Goal: Task Accomplishment & Management: Use online tool/utility

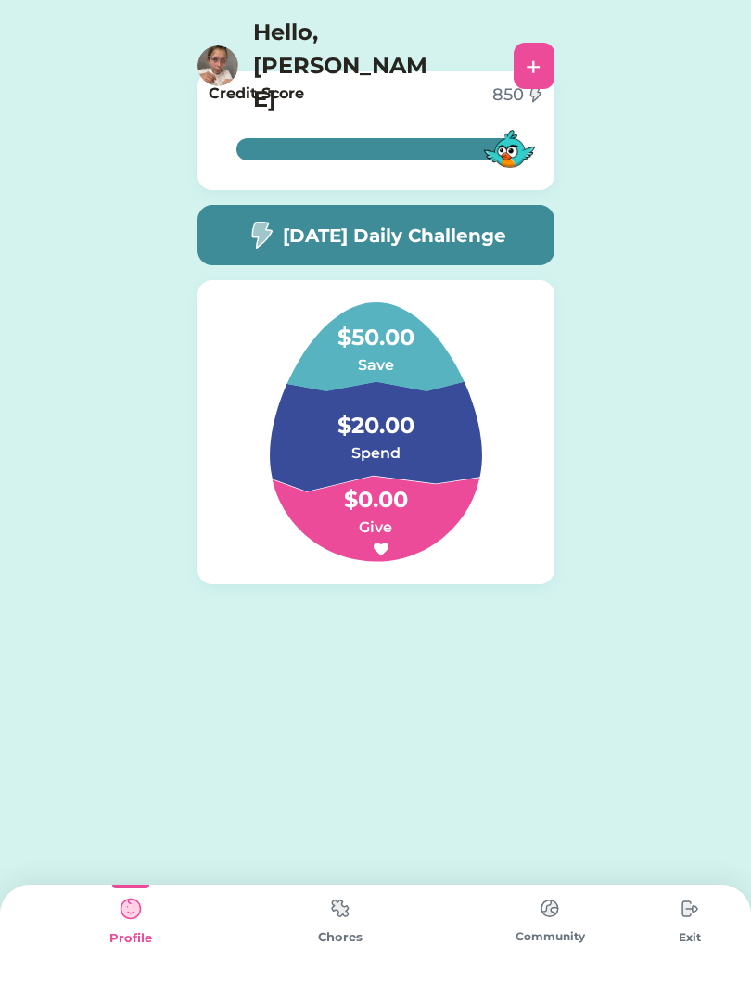
click at [351, 905] on img at bounding box center [340, 908] width 37 height 36
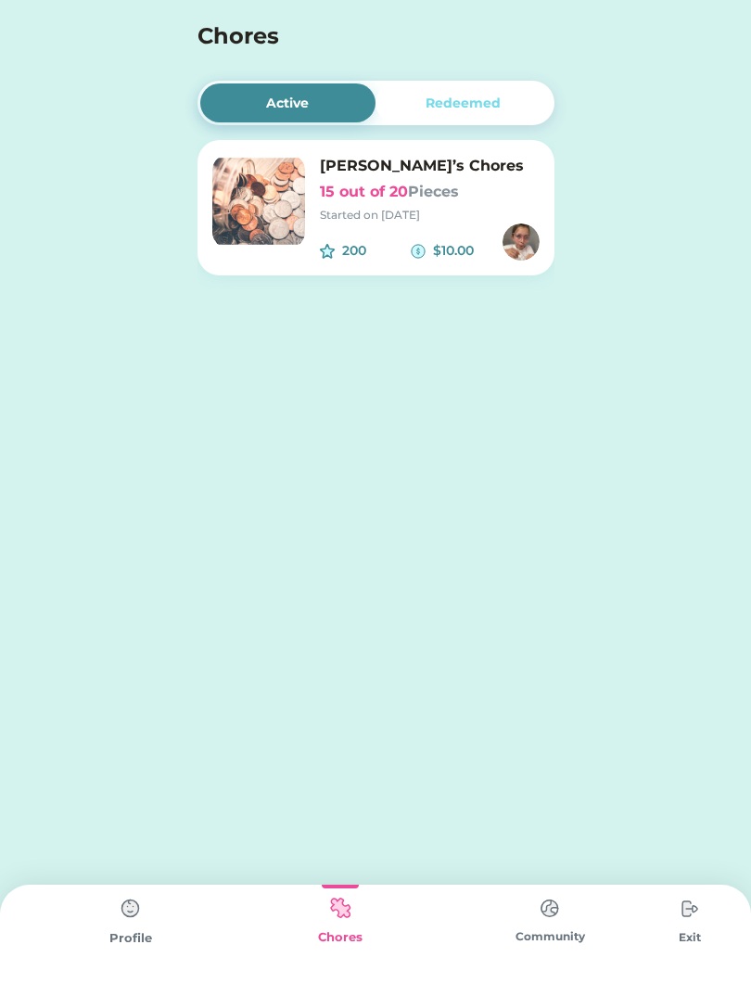
click at [419, 186] on font "Pieces" at bounding box center [433, 192] width 51 height 18
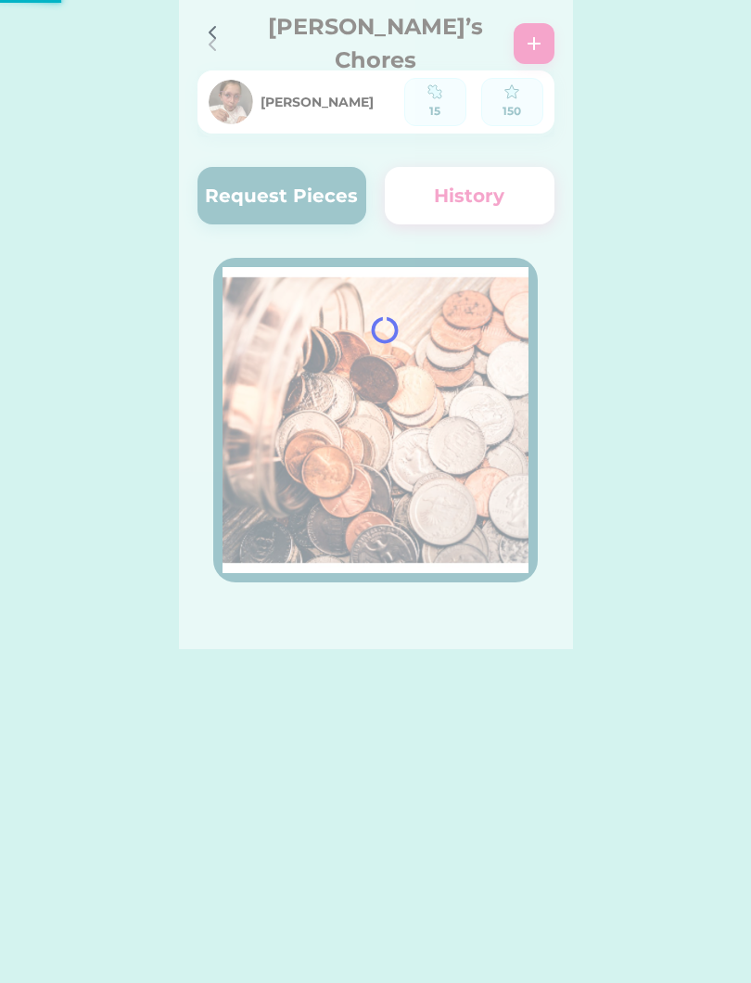
click at [672, 169] on div "Active Redeemed [PERSON_NAME]’s Chores 15 out of 20 Pieces Started on [DATE] 20…" at bounding box center [375, 324] width 751 height 649
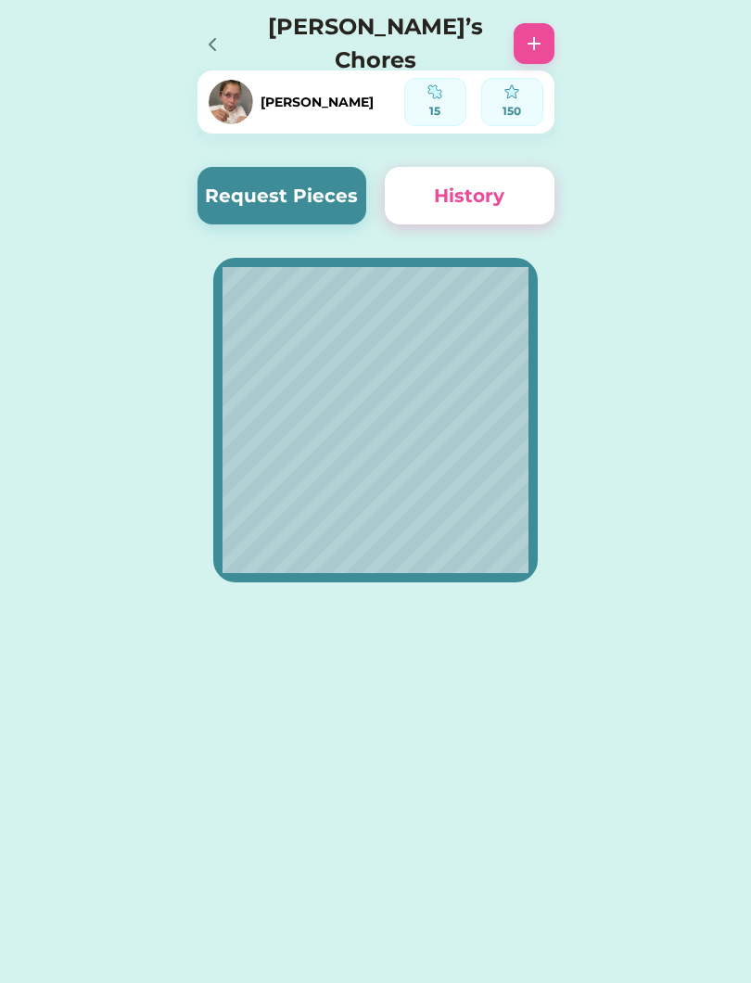
click at [318, 206] on button "Request Pieces" at bounding box center [283, 195] width 170 height 57
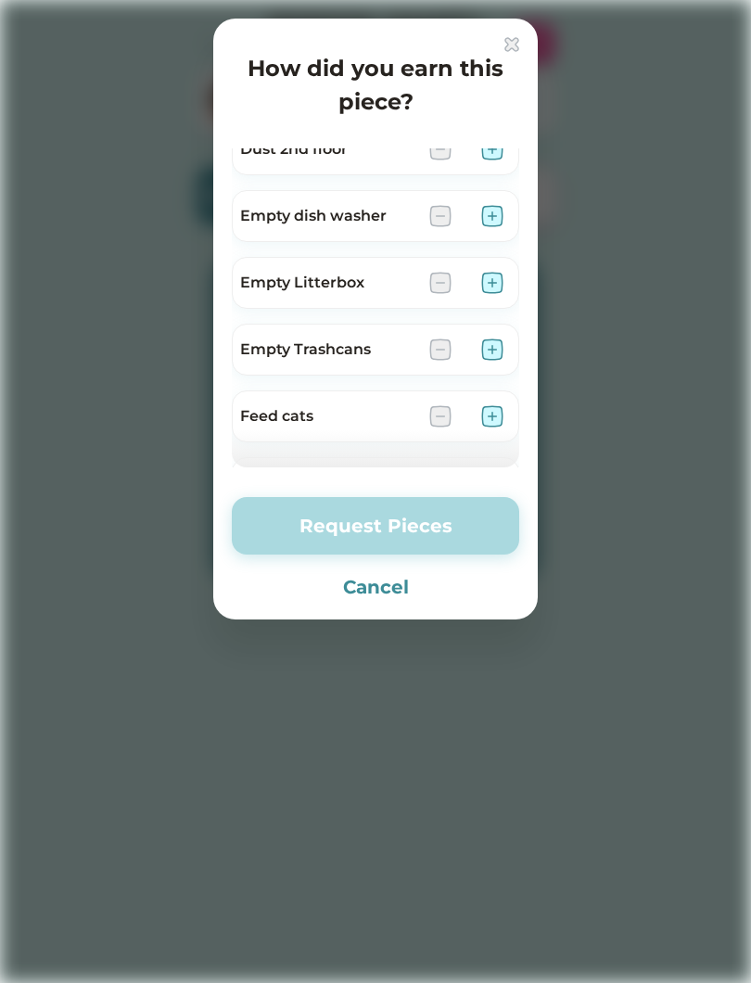
scroll to position [223, 0]
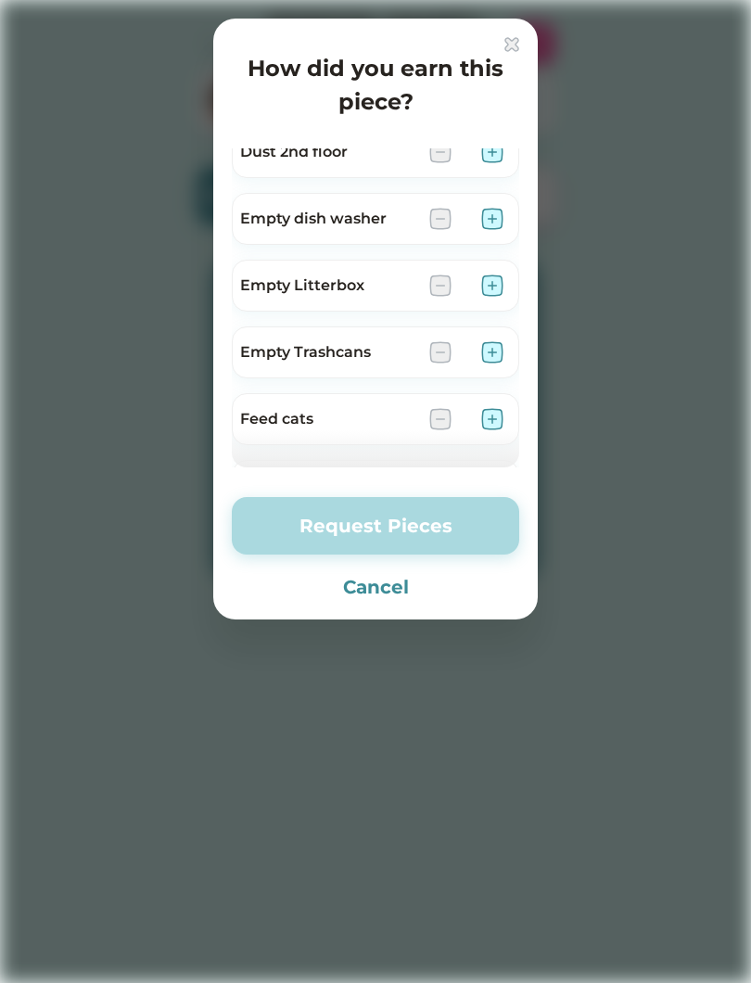
click at [495, 290] on img at bounding box center [492, 285] width 22 height 22
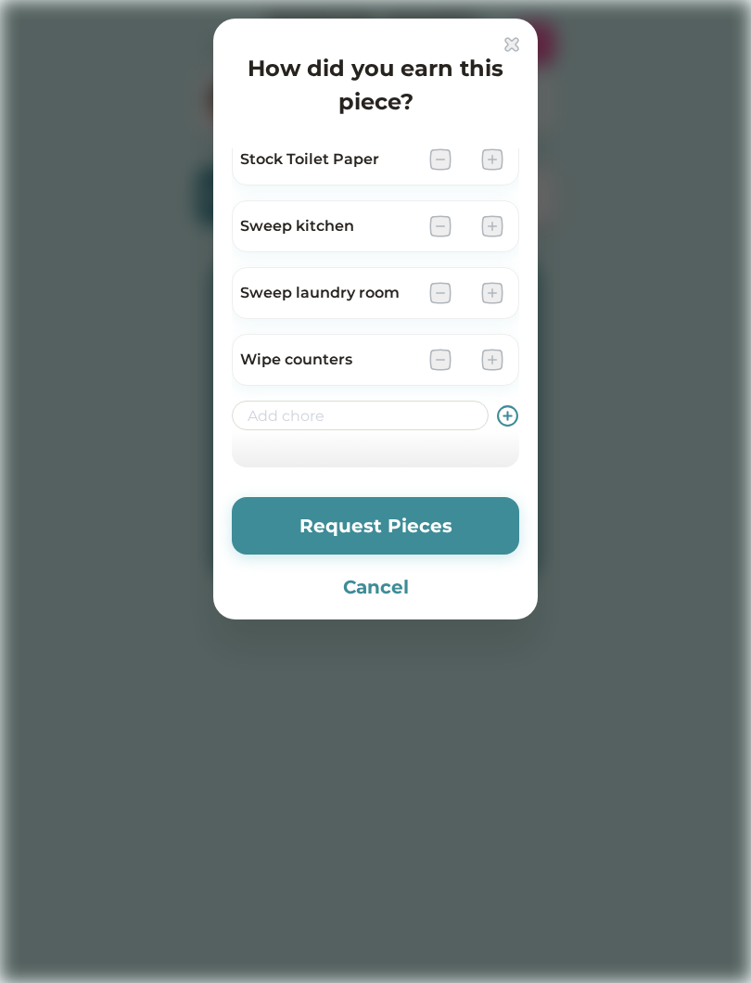
scroll to position [749, 0]
click at [501, 295] on img at bounding box center [492, 293] width 22 height 22
click at [496, 287] on img at bounding box center [492, 293] width 22 height 22
click at [496, 292] on img at bounding box center [492, 293] width 22 height 22
click at [502, 297] on img at bounding box center [492, 293] width 22 height 22
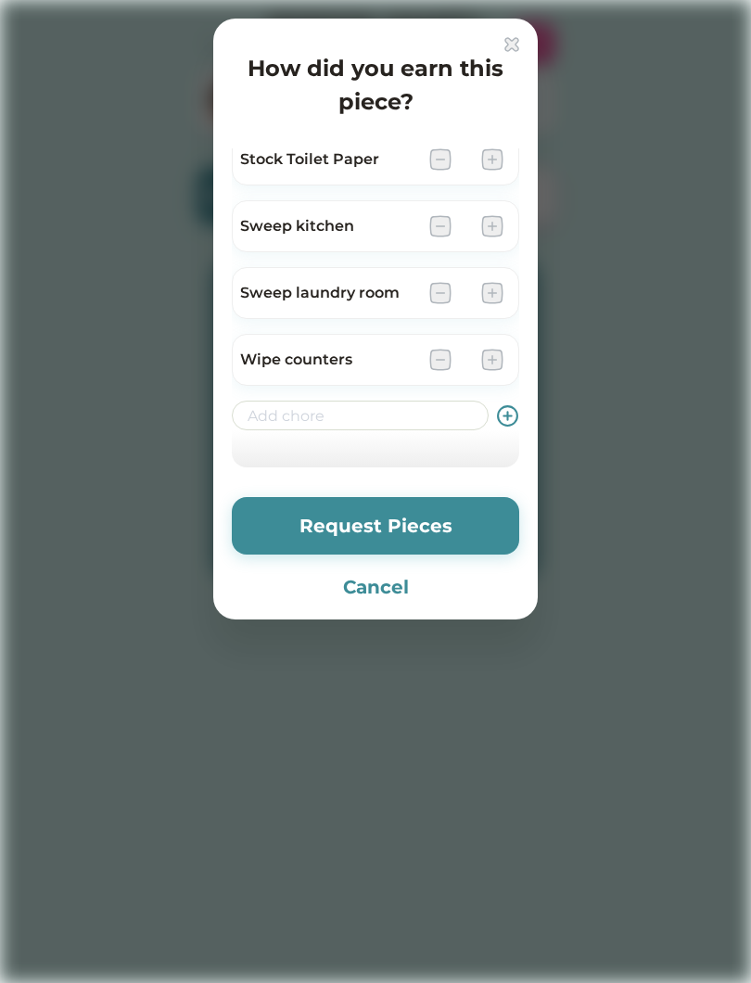
click at [492, 297] on img at bounding box center [492, 293] width 22 height 22
click at [491, 292] on img at bounding box center [492, 293] width 22 height 22
click at [500, 288] on img at bounding box center [492, 293] width 22 height 22
click at [500, 291] on img at bounding box center [492, 293] width 22 height 22
click at [494, 287] on img at bounding box center [492, 293] width 22 height 22
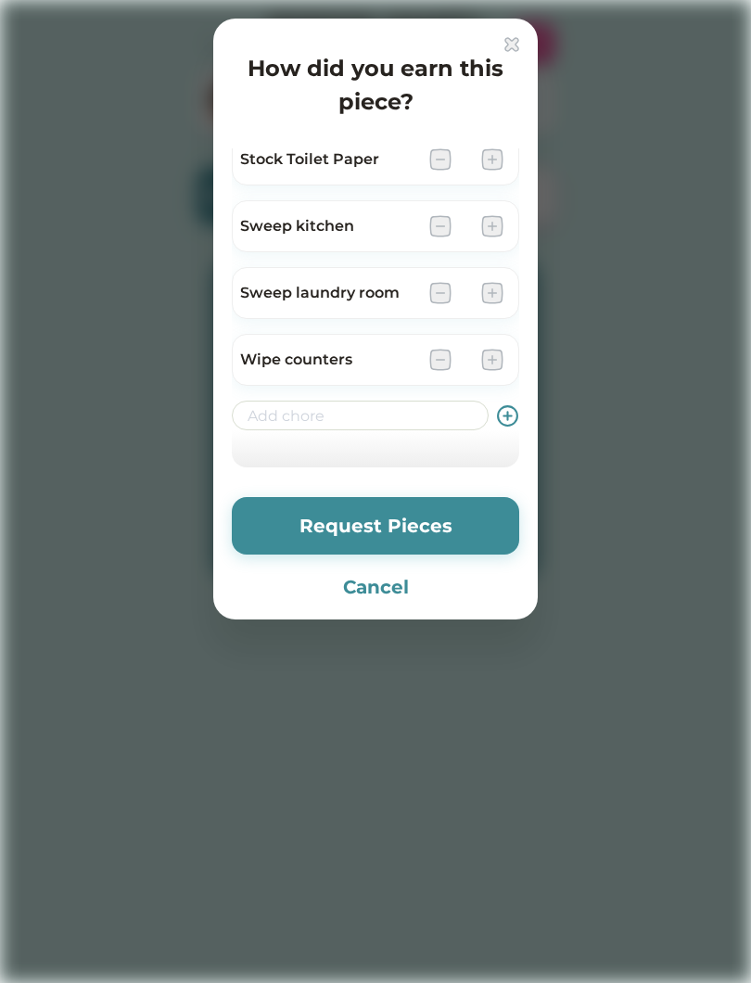
click at [501, 300] on img at bounding box center [492, 293] width 22 height 22
click at [441, 517] on button "Request Pieces" at bounding box center [375, 525] width 287 height 57
